Goal: Task Accomplishment & Management: Manage account settings

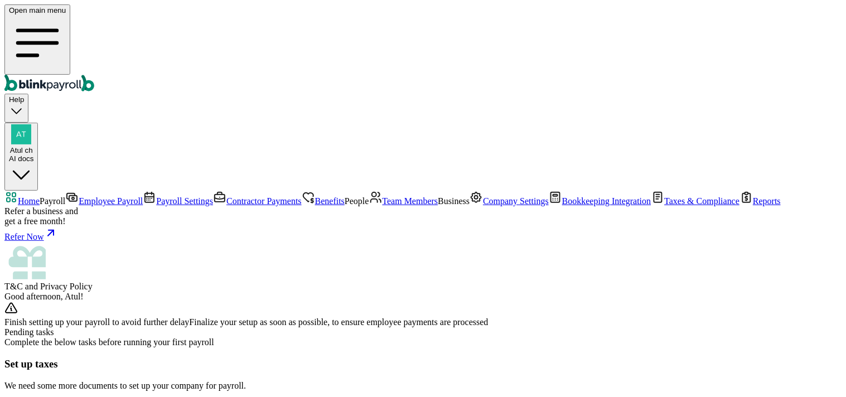
click at [65, 196] on link "Employee Payroll" at bounding box center [103, 200] width 77 height 9
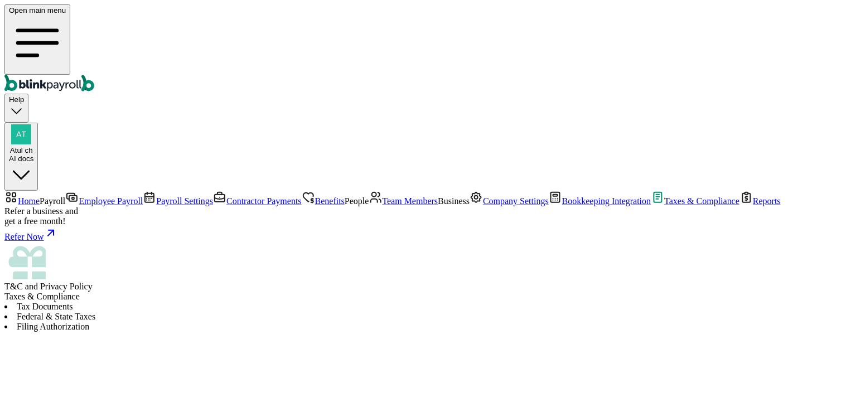
click at [382, 201] on span "Team Members" at bounding box center [410, 200] width 56 height 9
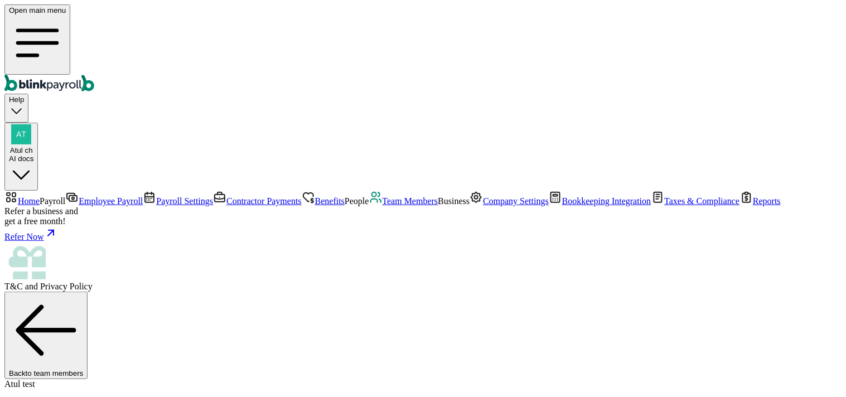
scroll to position [47, 0]
select select "2025"
click at [382, 205] on span "Team Members" at bounding box center [410, 200] width 56 height 9
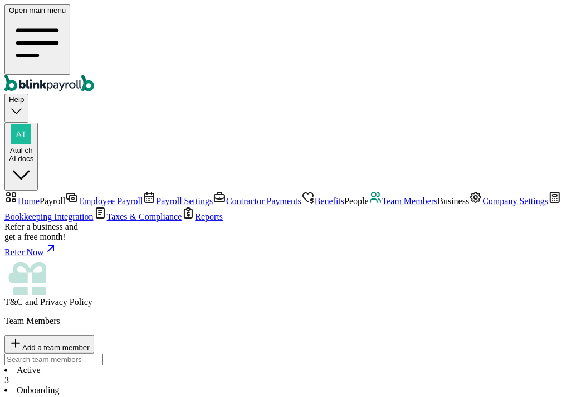
type input "[EMAIL_ADDRESS][DOMAIN_NAME]"
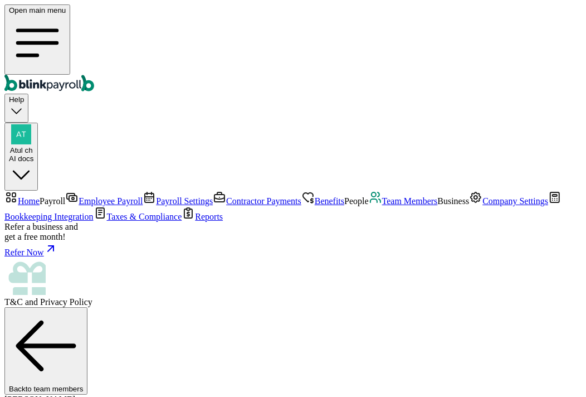
drag, startPoint x: 372, startPoint y: 326, endPoint x: 441, endPoint y: 333, distance: 70.0
copy span "[EMAIL_ADDRESS][DOMAIN_NAME]"
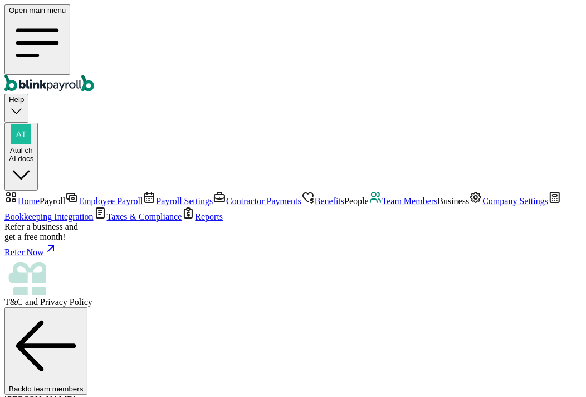
scroll to position [262, 0]
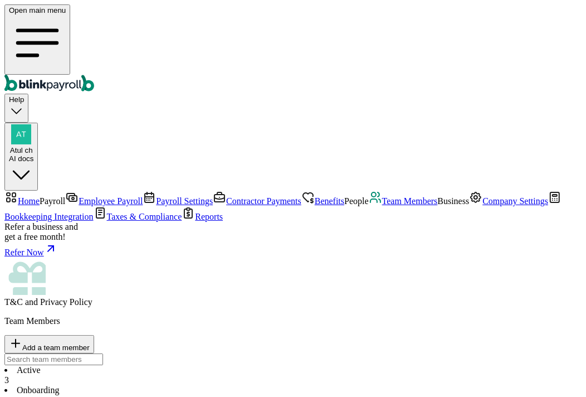
click at [240, 385] on li "Onboarding 1" at bounding box center [292, 395] width 577 height 20
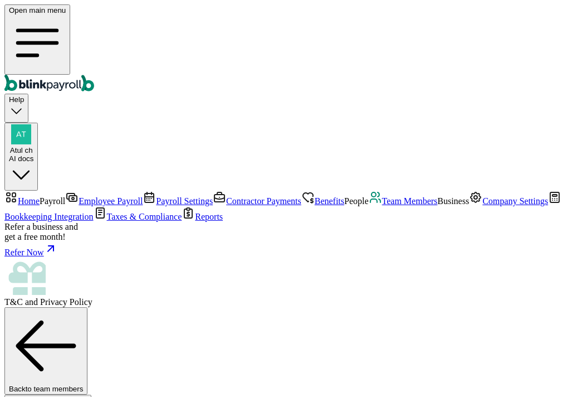
scroll to position [7, 0]
type input "[EMAIL_ADDRESS][DOMAIN_NAME]"
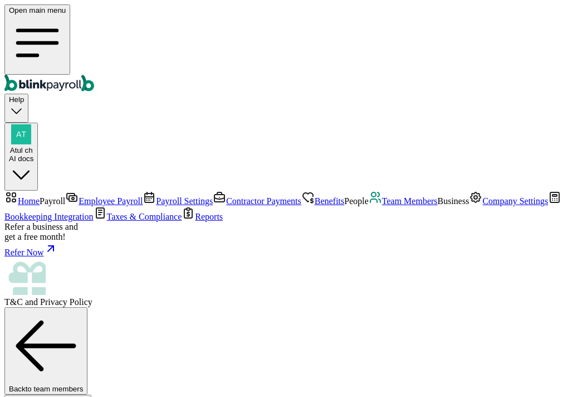
select select "55 [US_STATE] Ct"
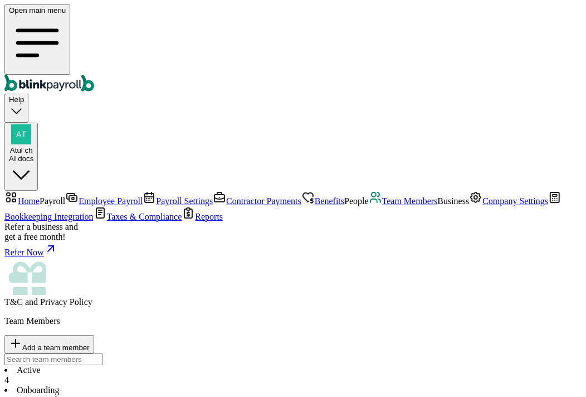
drag, startPoint x: 182, startPoint y: 277, endPoint x: 214, endPoint y: 280, distance: 32.5
drag, startPoint x: 411, startPoint y: 278, endPoint x: 436, endPoint y: 278, distance: 25.1
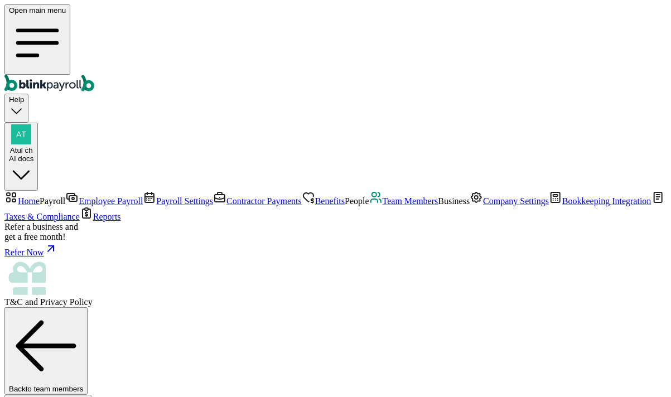
scroll to position [184, 0]
drag, startPoint x: 247, startPoint y: 299, endPoint x: 281, endPoint y: 298, distance: 33.5
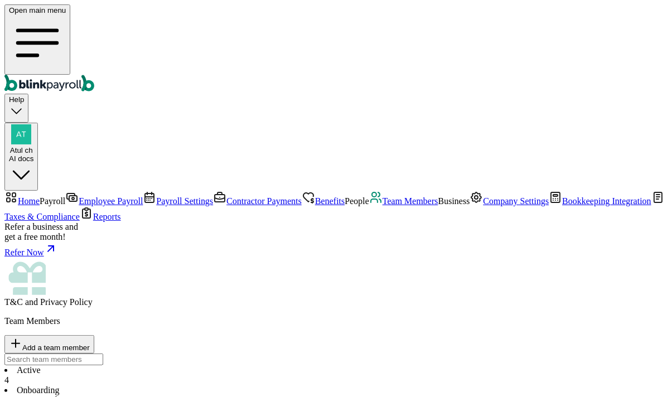
drag, startPoint x: 487, startPoint y: 299, endPoint x: 467, endPoint y: 299, distance: 20.1
drag, startPoint x: 492, startPoint y: 302, endPoint x: 471, endPoint y: 299, distance: 20.8
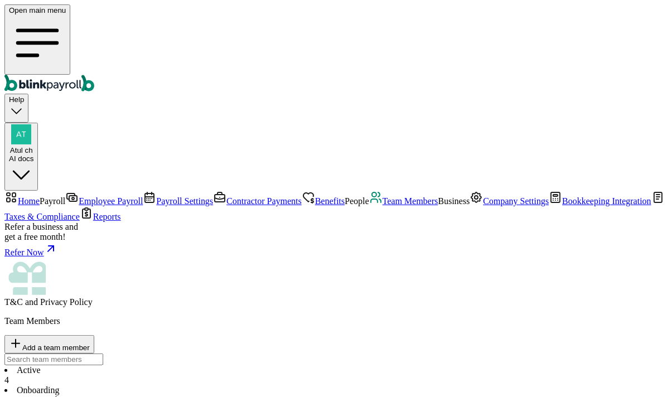
drag, startPoint x: 471, startPoint y: 269, endPoint x: 494, endPoint y: 265, distance: 23.3
drag, startPoint x: 486, startPoint y: 266, endPoint x: 465, endPoint y: 266, distance: 21.2
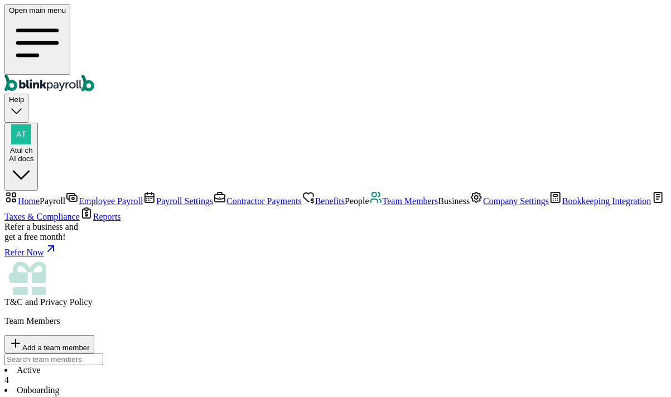
drag, startPoint x: 182, startPoint y: 266, endPoint x: 213, endPoint y: 265, distance: 31.2
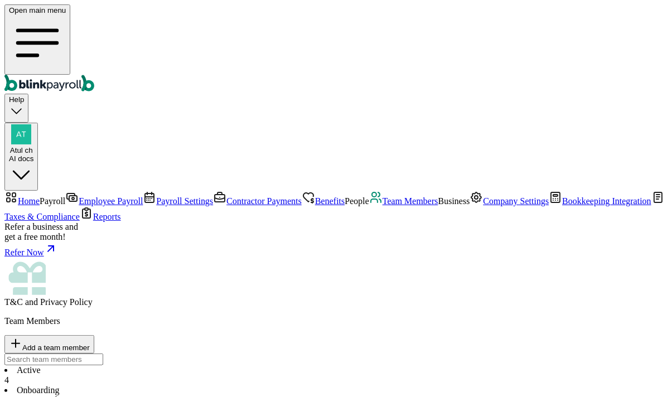
drag, startPoint x: 207, startPoint y: 268, endPoint x: 179, endPoint y: 264, distance: 28.1
drag, startPoint x: 179, startPoint y: 264, endPoint x: 215, endPoint y: 268, distance: 35.3
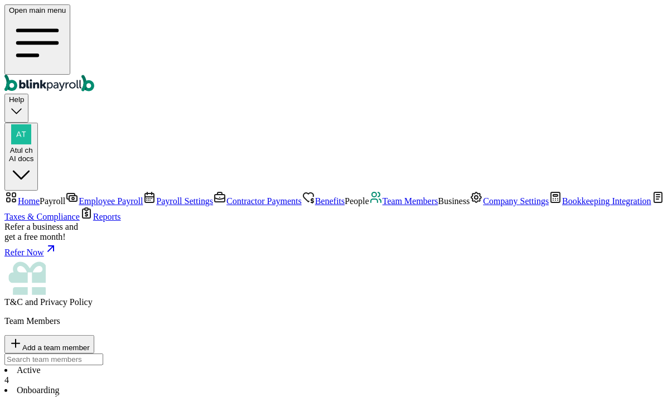
drag, startPoint x: 460, startPoint y: 270, endPoint x: 494, endPoint y: 269, distance: 34.0
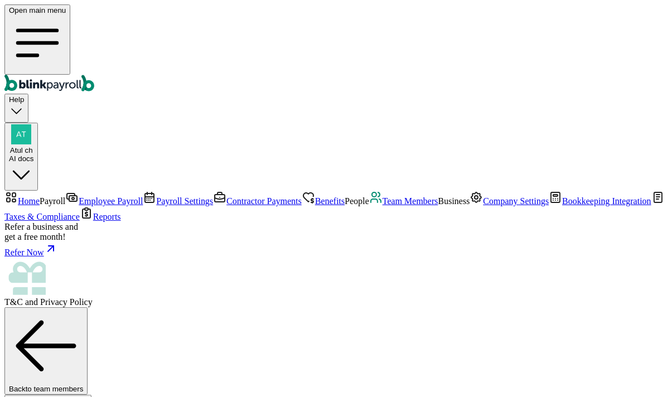
scroll to position [184, 0]
drag, startPoint x: 169, startPoint y: 299, endPoint x: 237, endPoint y: 298, distance: 68.0
drag, startPoint x: 172, startPoint y: 317, endPoint x: 296, endPoint y: 319, distance: 124.3
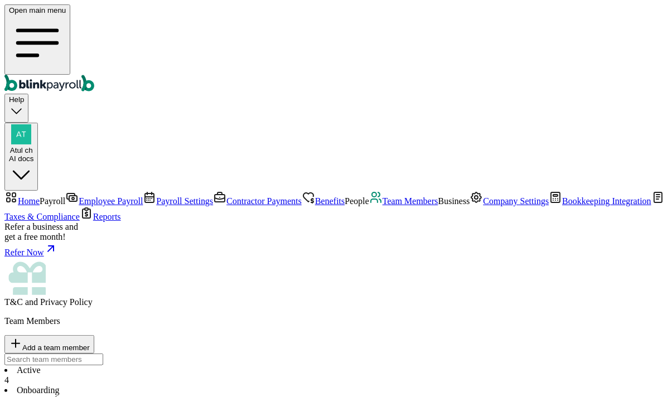
drag, startPoint x: 467, startPoint y: 273, endPoint x: 487, endPoint y: 265, distance: 22.1
drag, startPoint x: 193, startPoint y: 266, endPoint x: 205, endPoint y: 268, distance: 12.4
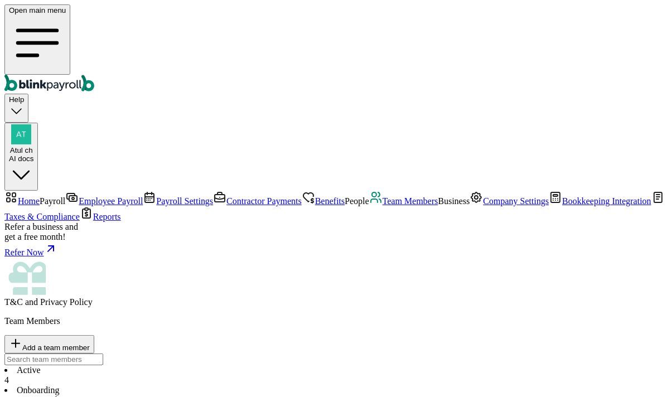
drag, startPoint x: 183, startPoint y: 269, endPoint x: 236, endPoint y: 269, distance: 53.0
drag, startPoint x: 467, startPoint y: 266, endPoint x: 488, endPoint y: 266, distance: 21.2
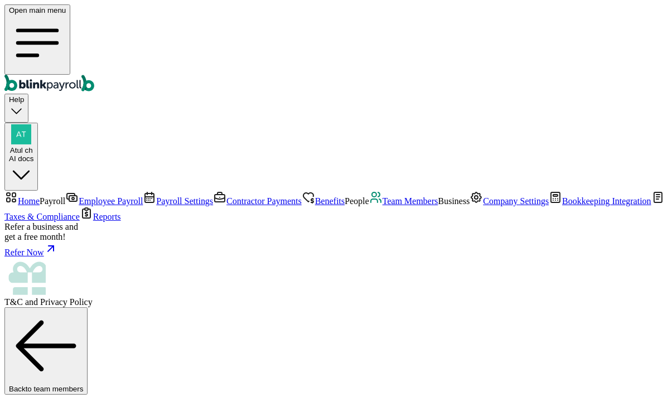
scroll to position [47, 0]
select select "2025"
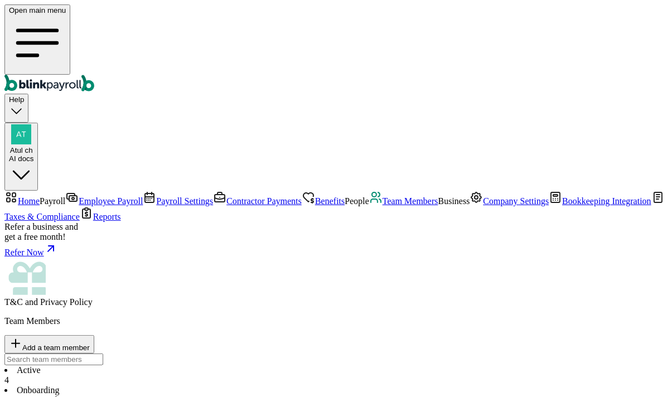
click at [33, 146] on span "Atul ch" at bounding box center [21, 150] width 23 height 8
drag, startPoint x: 558, startPoint y: 193, endPoint x: 652, endPoint y: 192, distance: 94.2
